Goal: Check status: Check status

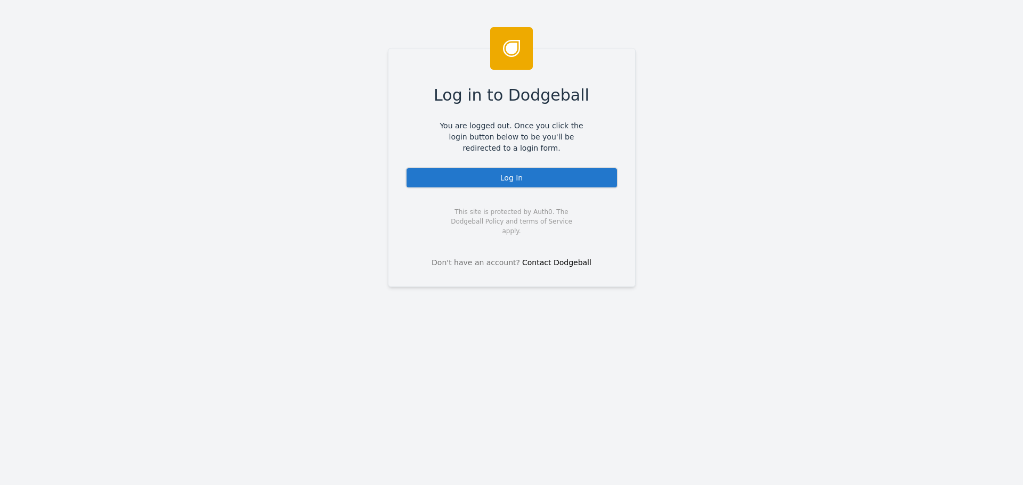
click at [504, 178] on div "Log In" at bounding box center [511, 177] width 213 height 21
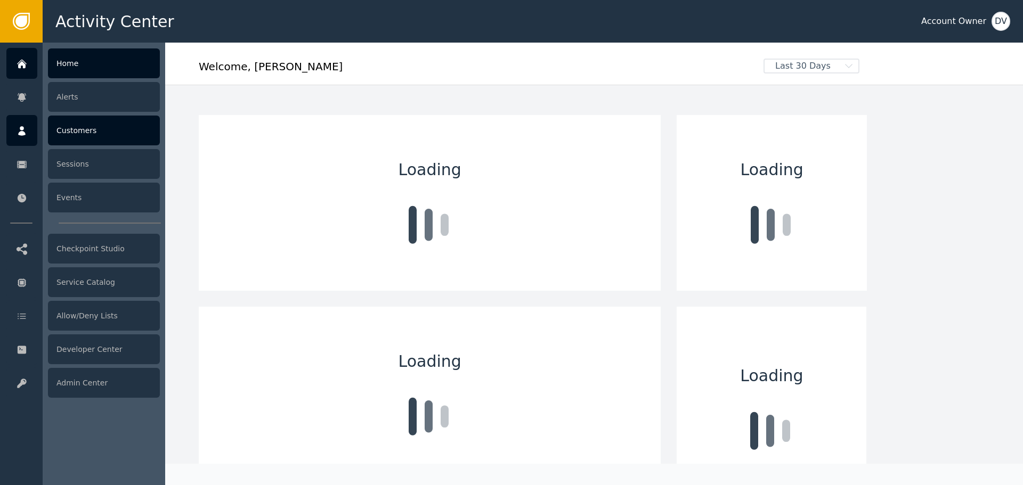
click at [22, 128] on icon at bounding box center [21, 131] width 7 height 10
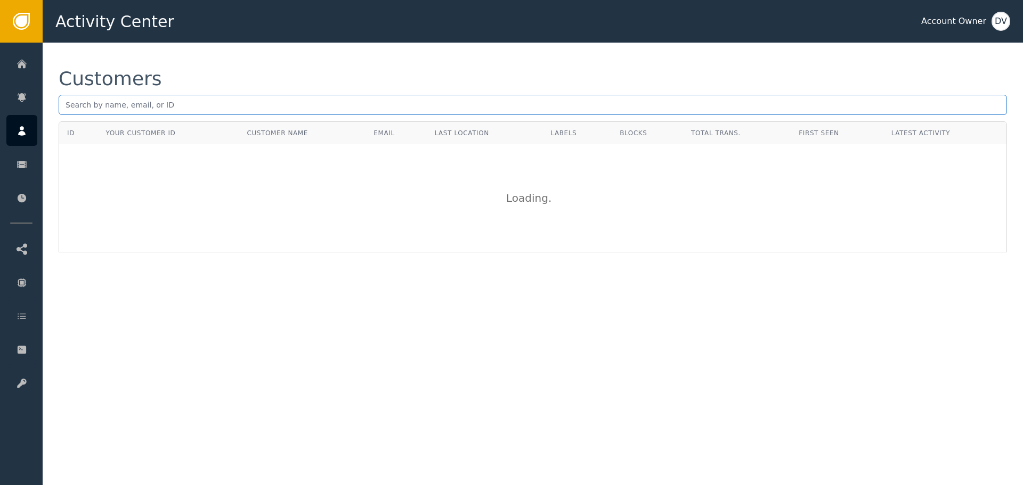
click at [156, 97] on input "text" at bounding box center [533, 105] width 948 height 20
paste input "[EMAIL_ADDRESS][DOMAIN_NAME]"
type input "[EMAIL_ADDRESS][DOMAIN_NAME]"
click at [407, 263] on div "Customers [EMAIL_ADDRESS][DOMAIN_NAME] ID Your Customer ID Customer Name Email …" at bounding box center [533, 161] width 980 height 237
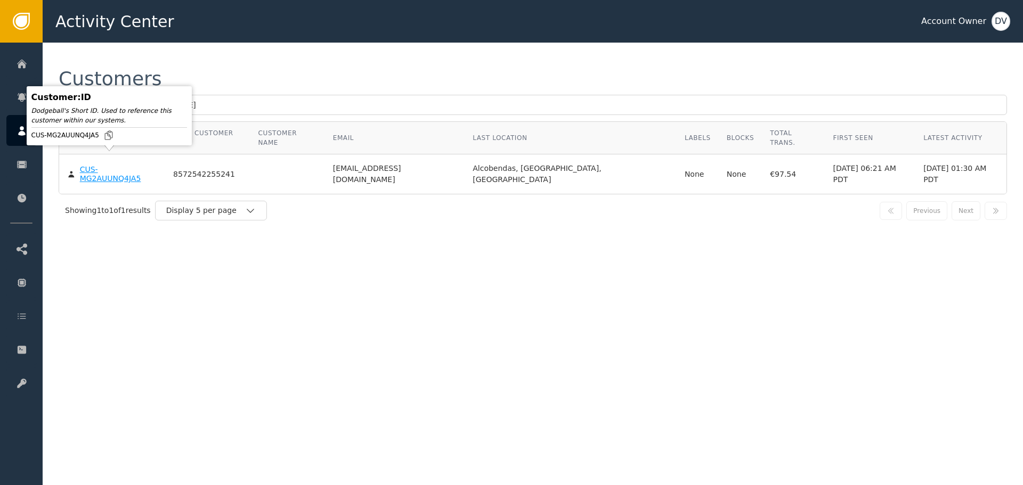
click at [95, 165] on div "CUS-MG2AUUNQ4JA5" at bounding box center [118, 174] width 77 height 19
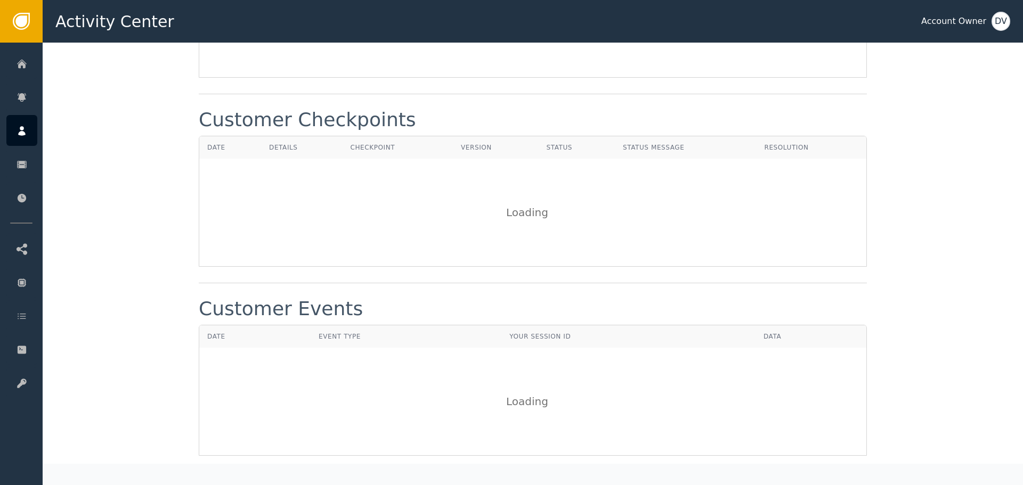
scroll to position [1134, 0]
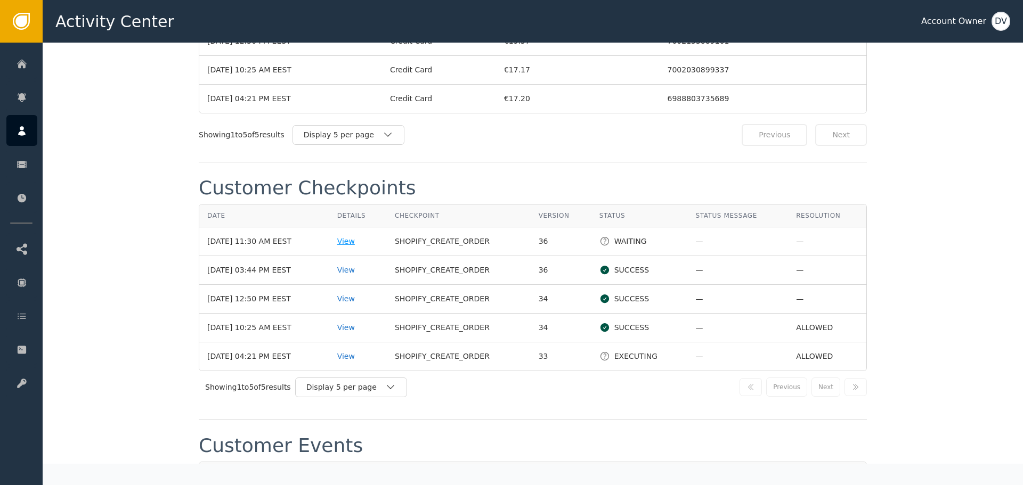
click at [361, 236] on div "View" at bounding box center [358, 241] width 42 height 11
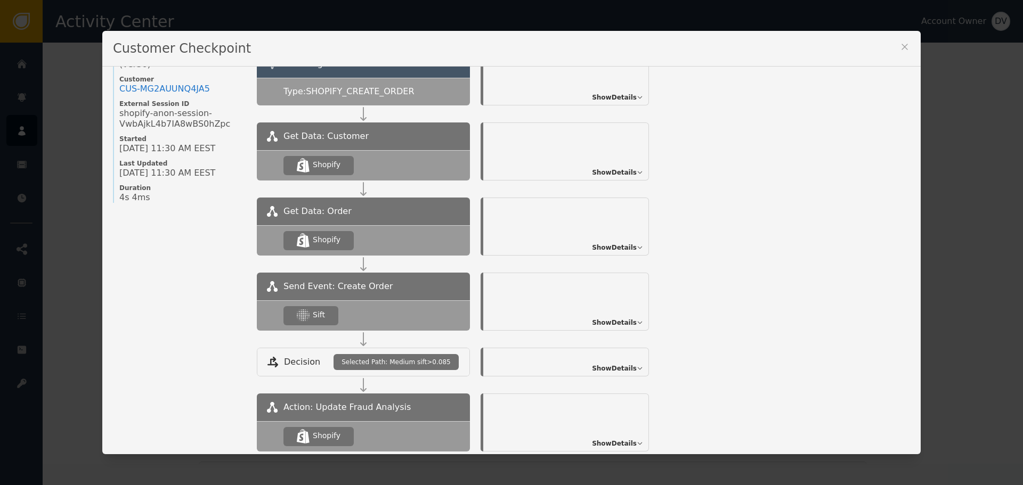
scroll to position [117, 0]
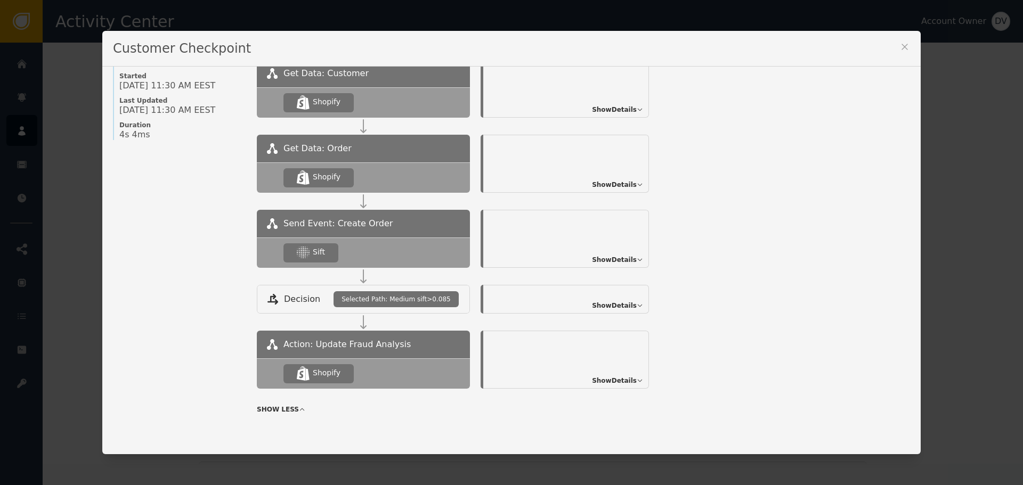
click at [621, 264] on span "Show Details" at bounding box center [614, 260] width 45 height 10
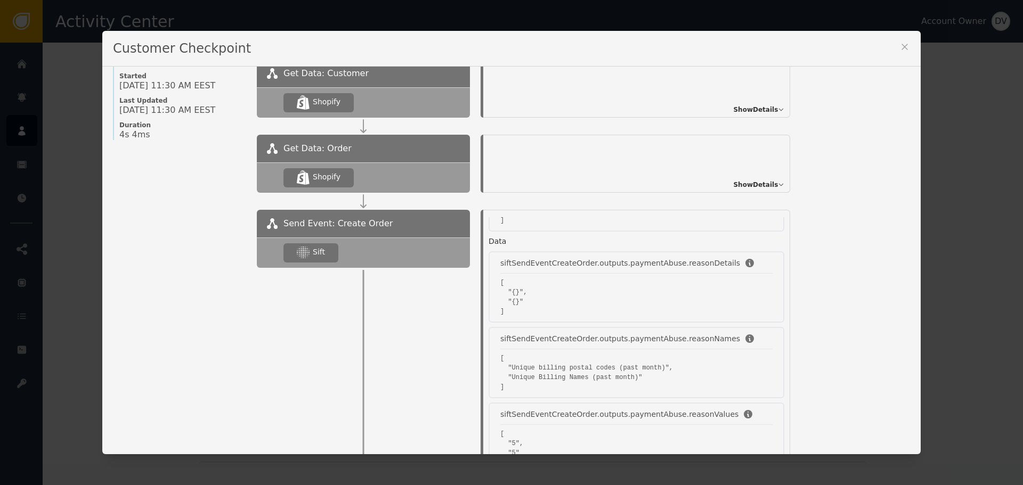
scroll to position [0, 0]
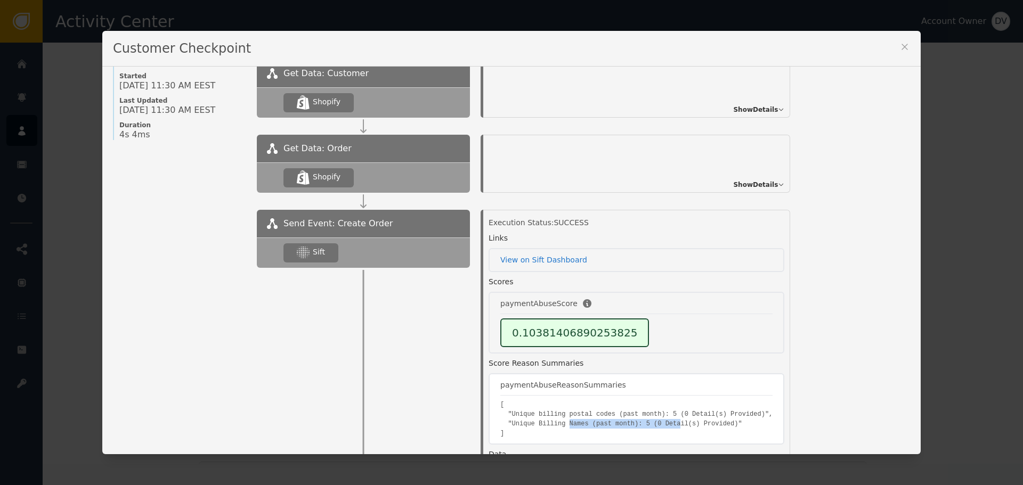
drag, startPoint x: 561, startPoint y: 422, endPoint x: 661, endPoint y: 426, distance: 99.7
click at [661, 426] on pre "[ "Unique billing postal codes (past month): 5 (0 Detail(s) Provided)", "Unique…" at bounding box center [636, 419] width 272 height 38
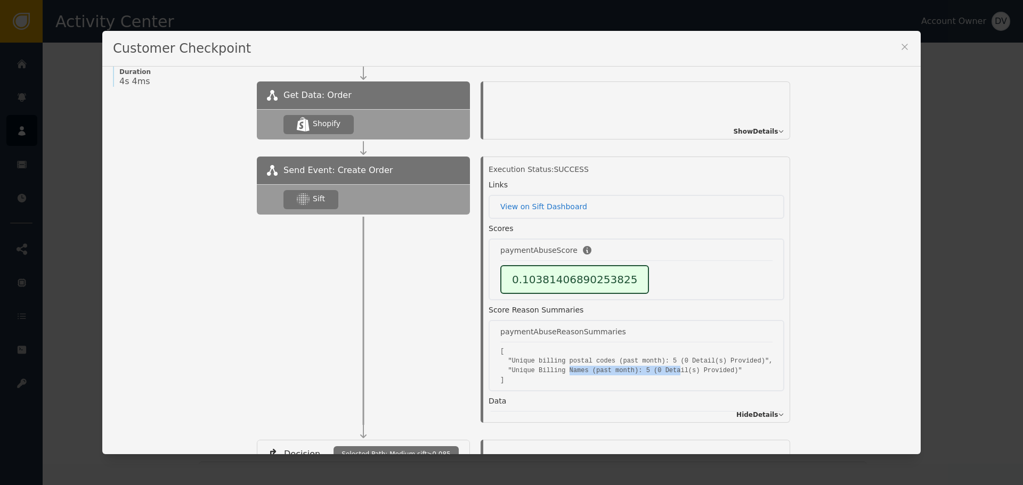
scroll to position [224, 0]
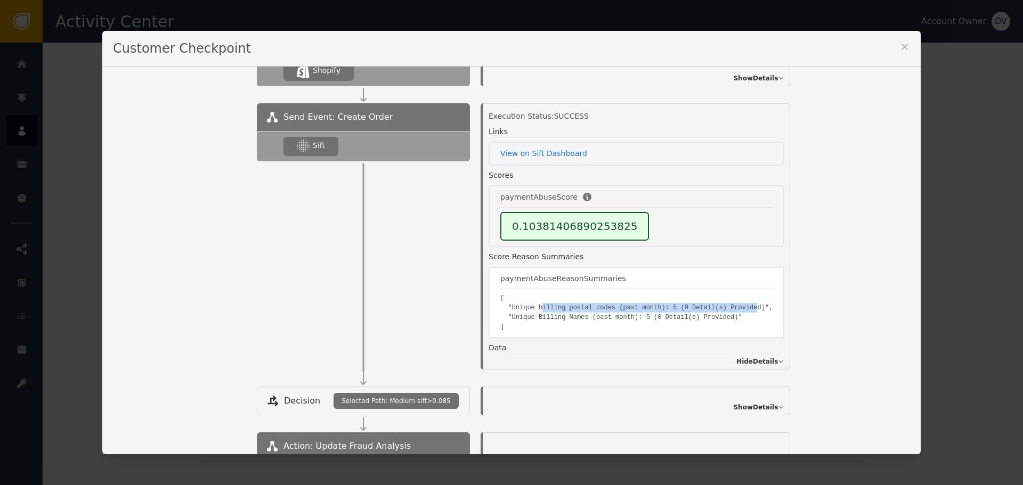
drag, startPoint x: 535, startPoint y: 308, endPoint x: 733, endPoint y: 307, distance: 197.7
click at [733, 307] on pre "[ "Unique billing postal codes (past month): 5 (0 Detail(s) Provided)", "Unique…" at bounding box center [636, 313] width 272 height 38
drag, startPoint x: 509, startPoint y: 317, endPoint x: 698, endPoint y: 320, distance: 189.2
click at [698, 320] on pre "[ "Unique billing postal codes (past month): 5 (0 Detail(s) Provided)", "Unique…" at bounding box center [636, 313] width 272 height 38
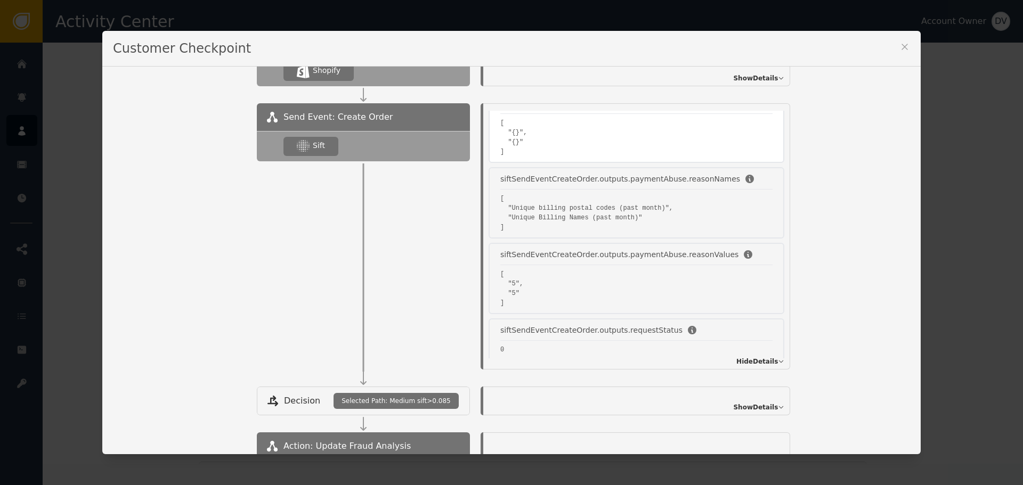
scroll to position [359, 0]
